Goal: Find specific page/section: Find specific page/section

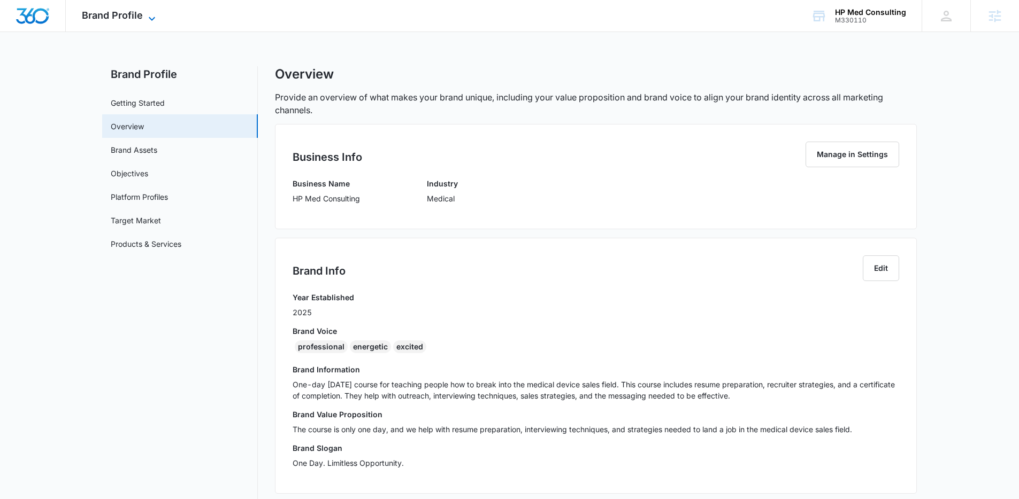
click at [114, 13] on span "Brand Profile" at bounding box center [112, 15] width 61 height 11
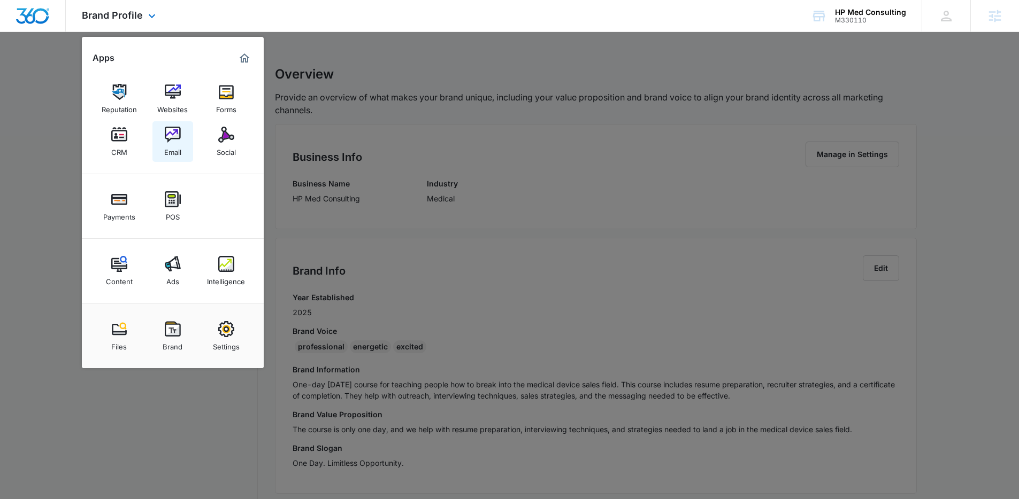
click at [174, 148] on div "Email" at bounding box center [172, 150] width 17 height 14
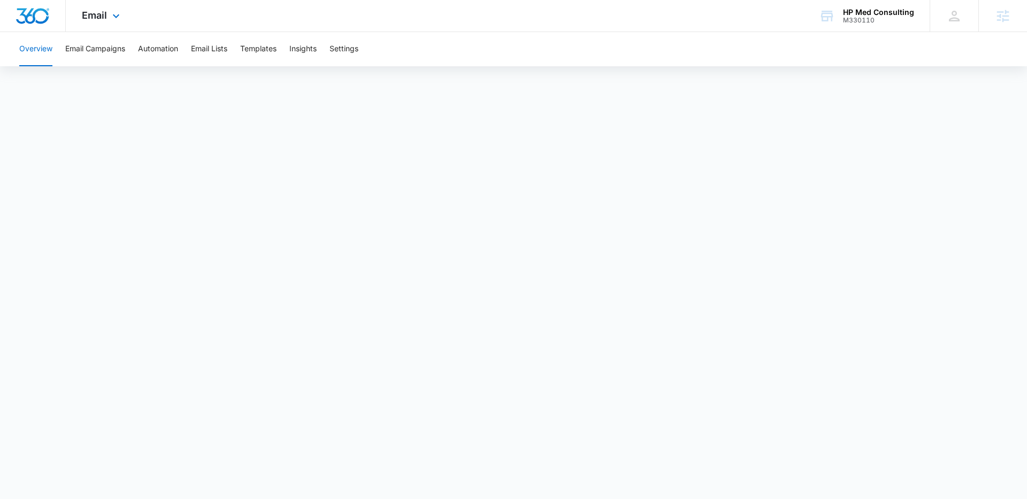
click at [74, 32] on div "Email Apps Reputation Websites Forms CRM Email Social Payments POS Content Ads …" at bounding box center [513, 16] width 1027 height 32
click at [87, 48] on button "Email Campaigns" at bounding box center [95, 49] width 60 height 34
click at [48, 55] on button "Overview" at bounding box center [35, 49] width 33 height 34
